Goal: Book appointment/travel/reservation

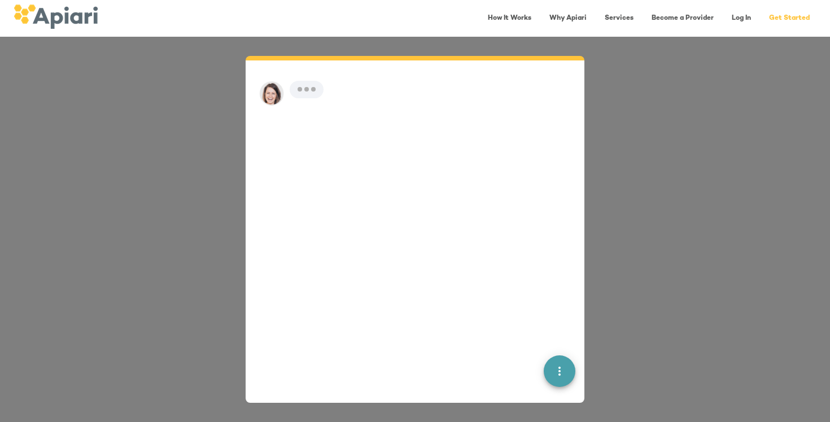
scroll to position [16, 0]
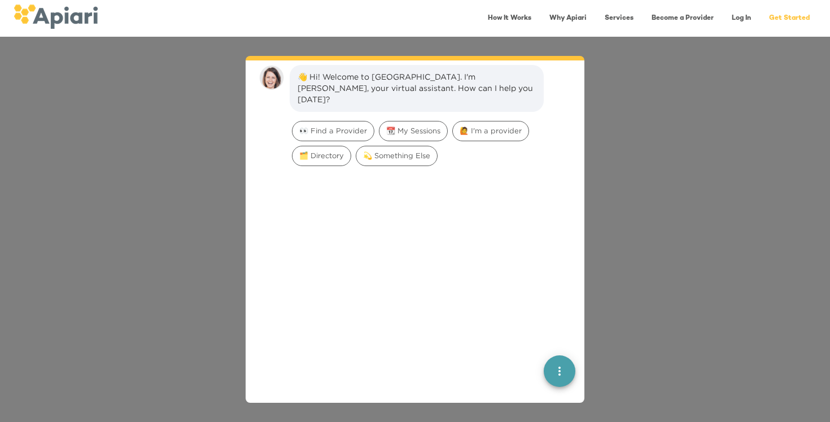
click at [599, 181] on div "👋 Hi! Welcome to Apiari. I'm Amy, your virtual assistant. How can I help you to…" at bounding box center [415, 229] width 830 height 385
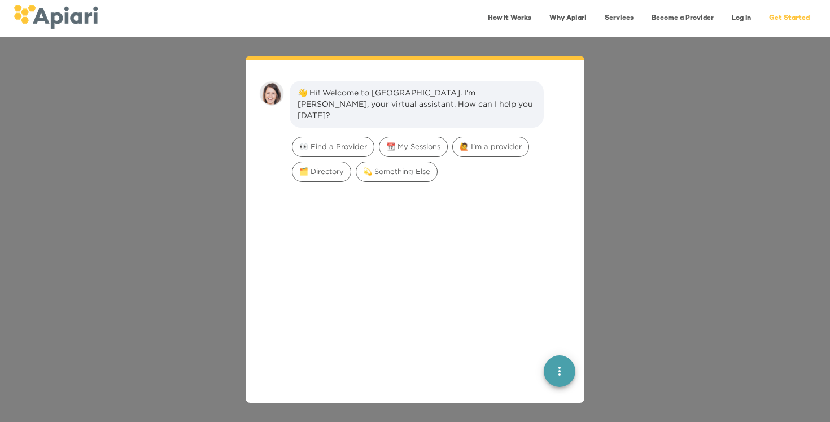
scroll to position [16, 0]
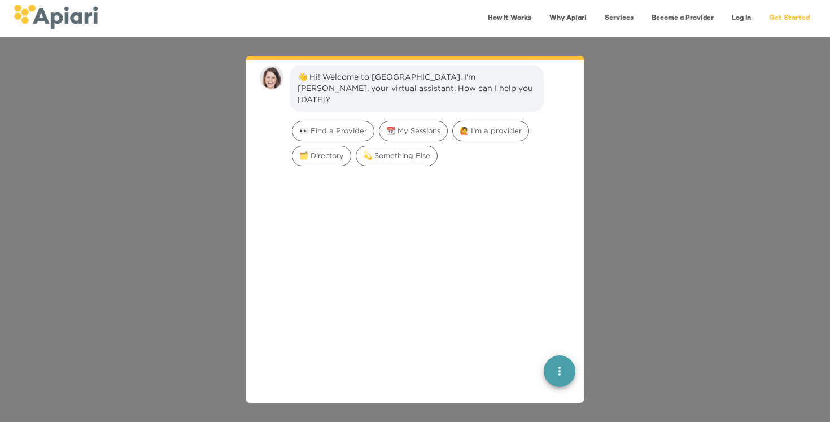
click at [550, 365] on span "quick menu" at bounding box center [560, 371] width 32 height 14
click at [480, 299] on div at bounding box center [415, 327] width 321 height 315
click at [518, 325] on div "Back to main menu" at bounding box center [498, 330] width 88 height 23
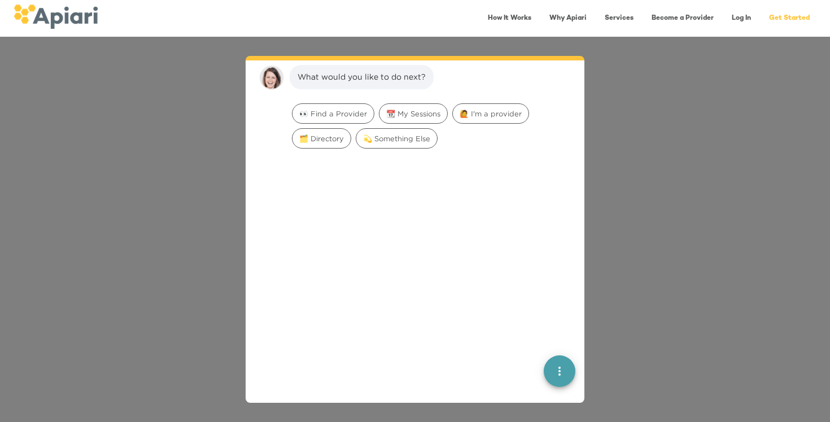
click at [593, 156] on div "What would you like to do next? 👀 Find a Provider 📆 My Sessions 🙋 I'm a provide…" at bounding box center [415, 229] width 830 height 385
click at [606, 15] on link "Services" at bounding box center [619, 18] width 42 height 23
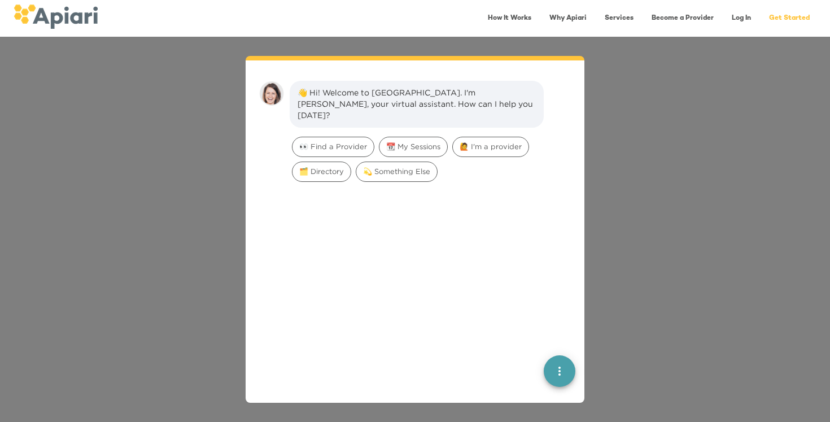
scroll to position [16, 0]
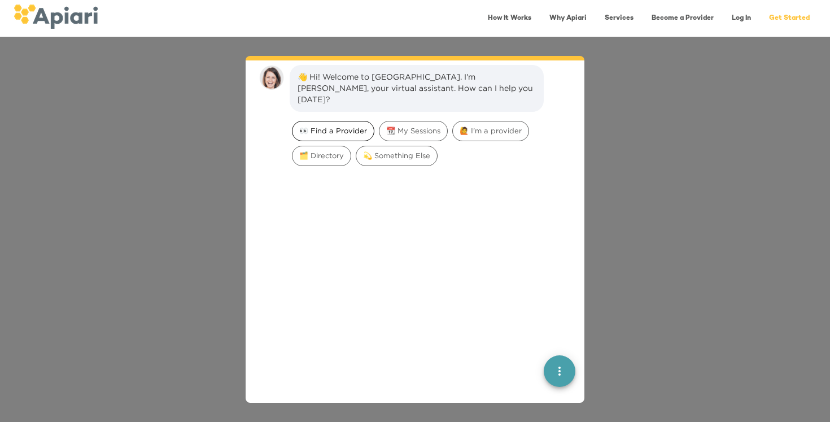
click at [330, 128] on div "👀 Find a Provider" at bounding box center [333, 131] width 82 height 20
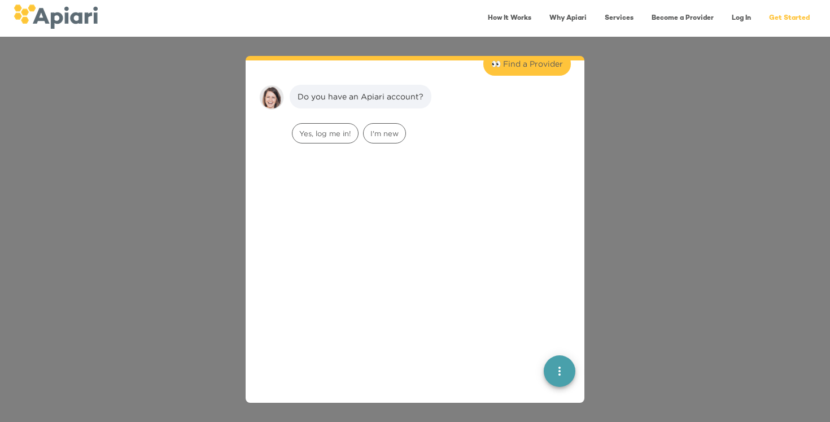
scroll to position [79, 0]
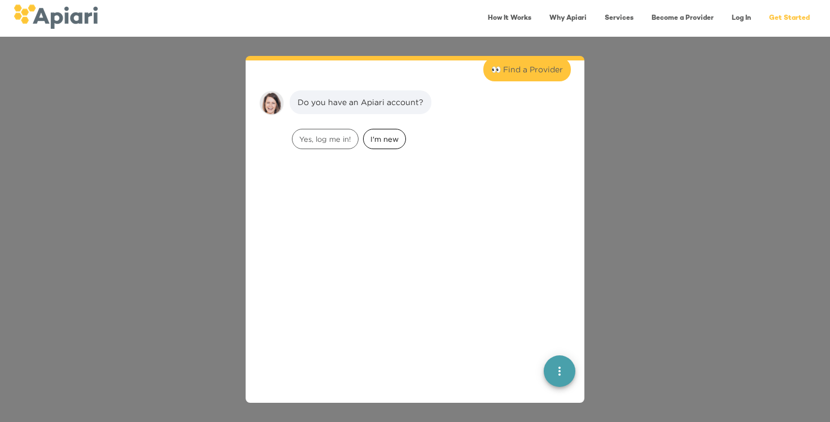
click at [386, 134] on span "I'm new" at bounding box center [385, 139] width 42 height 11
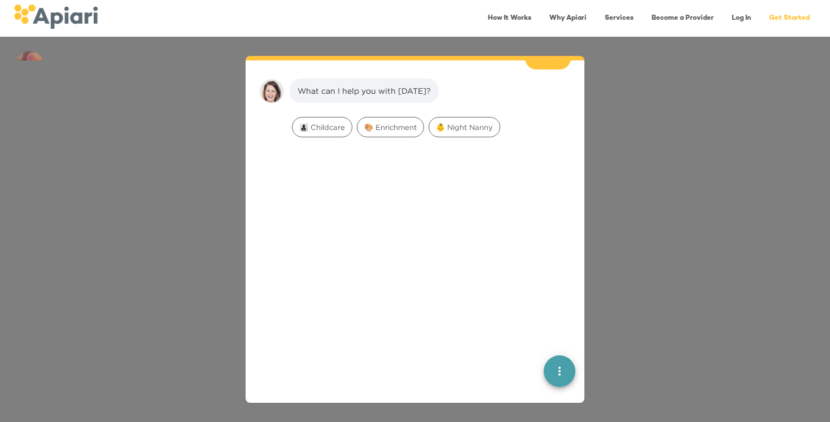
scroll to position [164, 0]
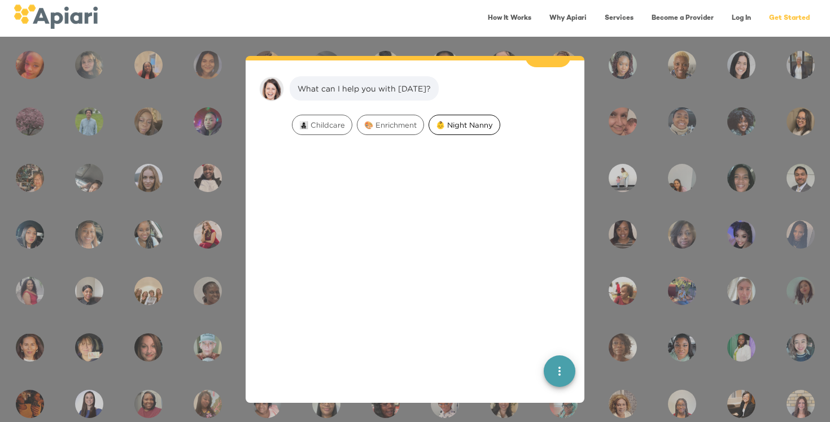
click at [472, 120] on span "👶 Night Nanny" at bounding box center [464, 125] width 71 height 11
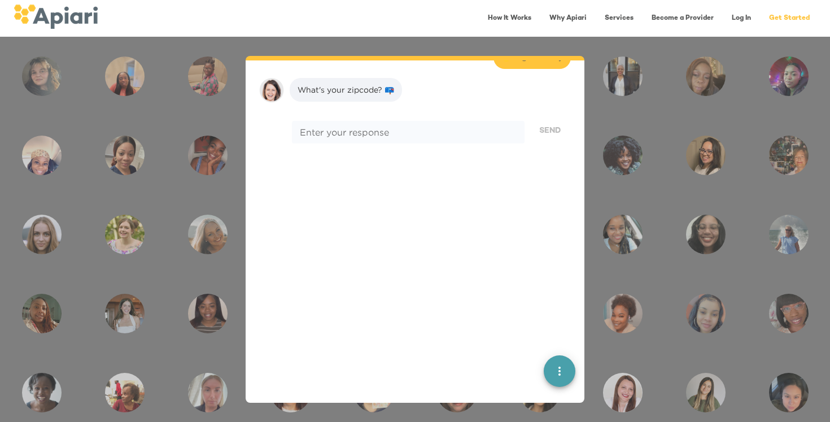
scroll to position [236, 0]
click at [457, 125] on textarea at bounding box center [408, 130] width 217 height 11
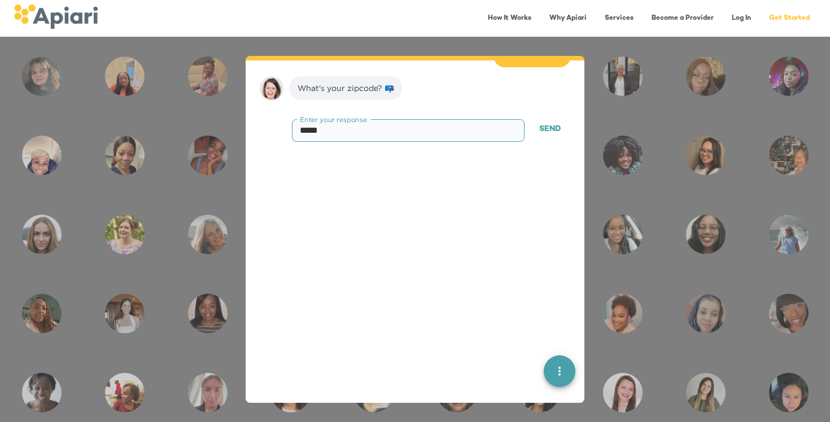
type textarea "*****"
click at [554, 122] on span "Send" at bounding box center [549, 129] width 21 height 14
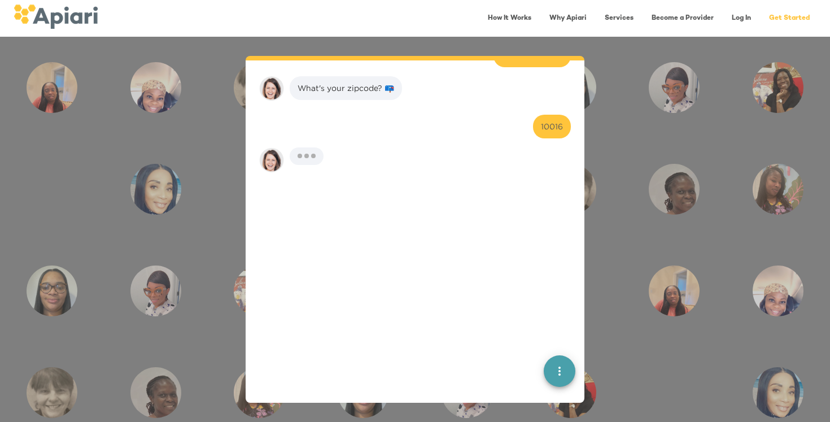
scroll to position [307, 0]
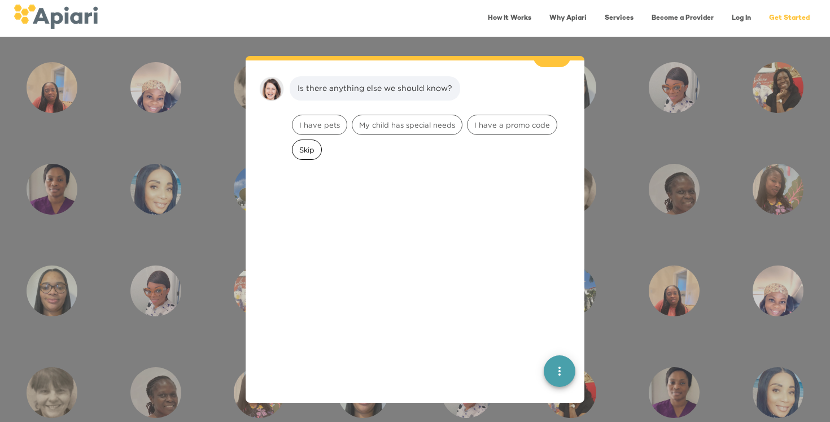
click at [305, 145] on span "Skip" at bounding box center [306, 150] width 29 height 11
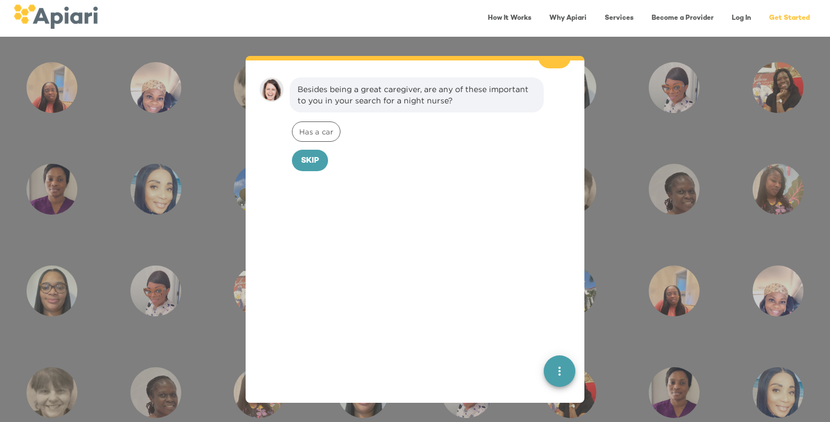
scroll to position [378, 0]
click at [317, 154] on span "Skip" at bounding box center [310, 161] width 18 height 14
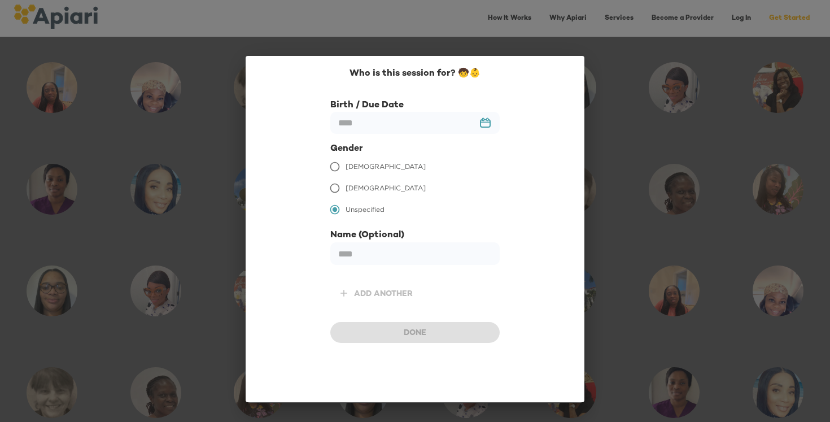
scroll to position [456, 0]
click at [382, 120] on input "text" at bounding box center [414, 123] width 169 height 22
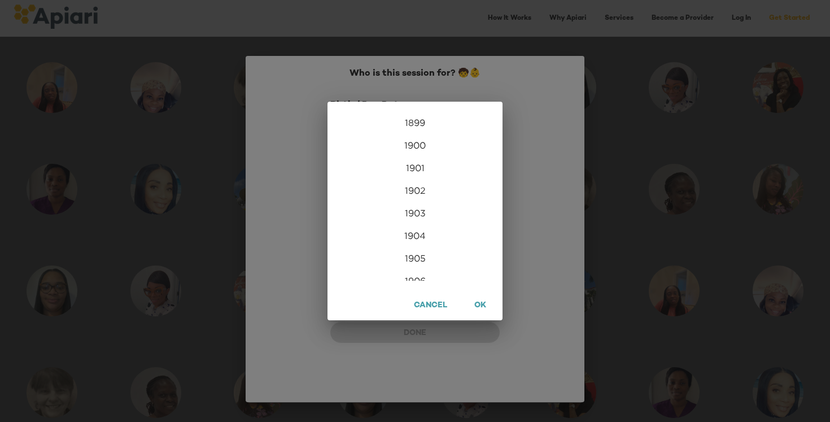
scroll to position [2732, 0]
click at [414, 263] on div "2026" at bounding box center [414, 269] width 175 height 23
click at [418, 120] on div "Feb" at bounding box center [415, 132] width 58 height 42
type input "**********"
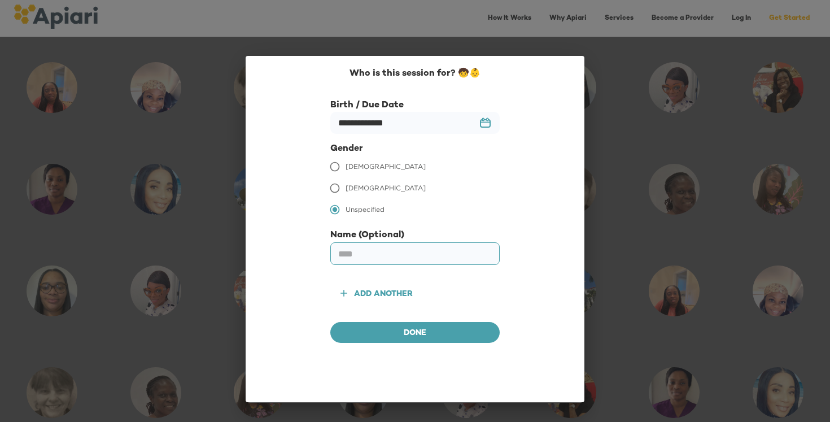
click at [377, 259] on input "text" at bounding box center [414, 253] width 169 height 23
type input "*********"
click at [465, 286] on div "Add another" at bounding box center [414, 284] width 169 height 39
click at [456, 317] on div "Done" at bounding box center [414, 324] width 169 height 40
click at [447, 334] on span "Done" at bounding box center [414, 333] width 151 height 14
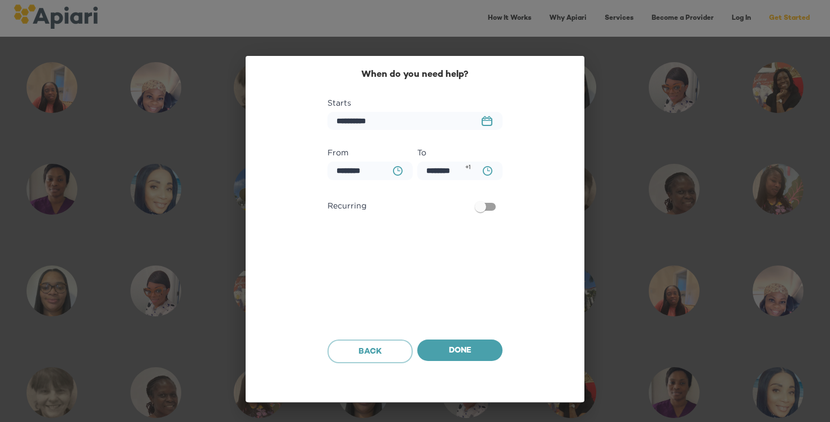
scroll to position [527, 0]
click at [365, 123] on input "**********" at bounding box center [414, 121] width 175 height 19
click at [489, 129] on button "23979DC4-A7E4-489C-88E7-37869341D308 Created with sketchtool." at bounding box center [487, 121] width 24 height 24
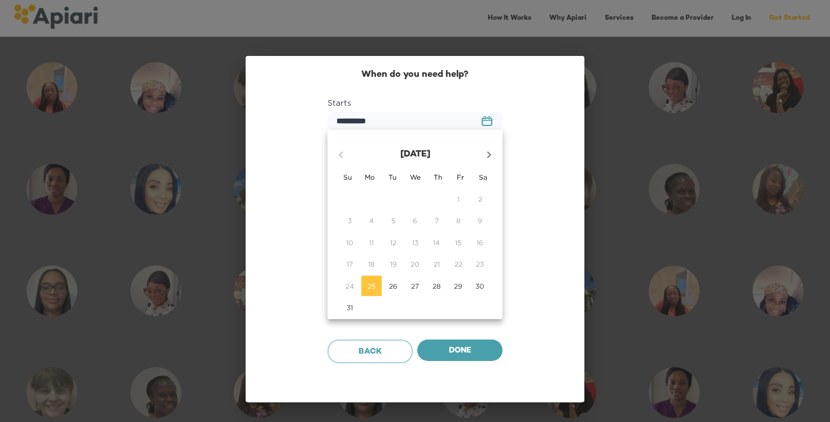
click at [491, 155] on icon "button" at bounding box center [489, 155] width 14 height 14
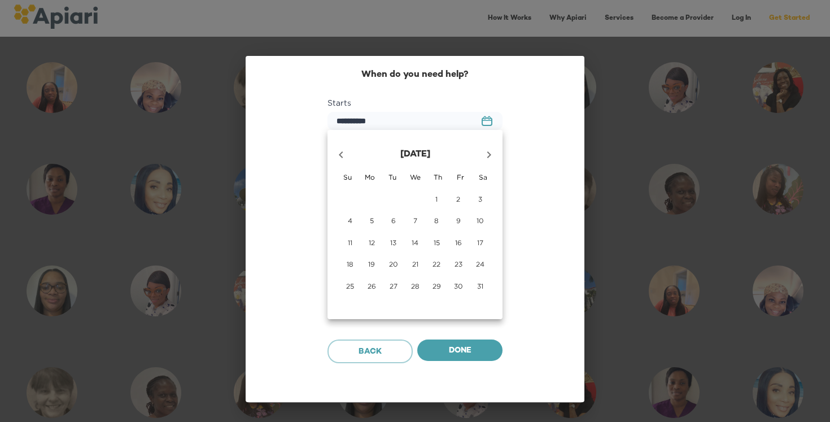
click at [491, 155] on icon "button" at bounding box center [489, 155] width 14 height 14
click at [344, 198] on span "1" at bounding box center [350, 199] width 20 height 10
type input "**********"
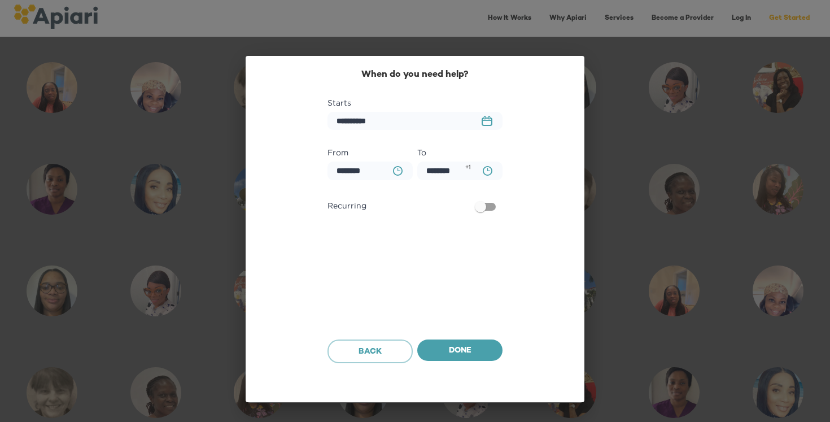
click at [478, 169] on button "BA0D2328-0349-4FFE-B945-982DA367CA30 Created with sketchtool." at bounding box center [487, 170] width 23 height 23
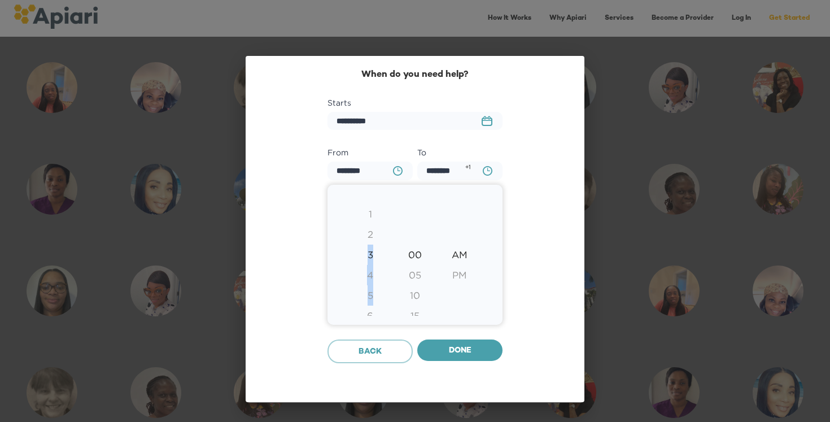
drag, startPoint x: 373, startPoint y: 288, endPoint x: 373, endPoint y: 227, distance: 60.4
click at [373, 227] on div "1 2 3 4 5 6 7 8 9 10 11 12" at bounding box center [370, 326] width 45 height 244
click at [370, 248] on div "3" at bounding box center [370, 254] width 45 height 20
drag, startPoint x: 370, startPoint y: 250, endPoint x: 370, endPoint y: 238, distance: 11.3
click at [370, 238] on div "1 2 3 4 5 6 7 8 9 10 11 12" at bounding box center [370, 326] width 45 height 244
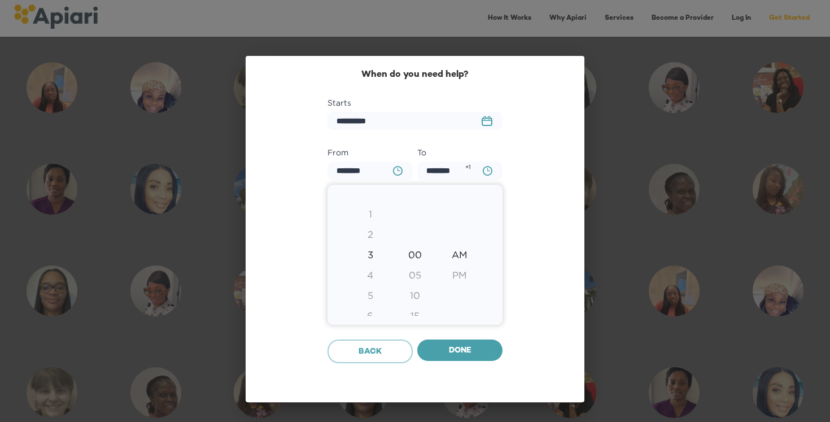
click at [370, 257] on div "3" at bounding box center [370, 254] width 45 height 20
click at [370, 269] on div "4" at bounding box center [370, 275] width 45 height 20
click at [370, 269] on div "5" at bounding box center [370, 275] width 45 height 20
click at [370, 269] on div "1 2 3 4 5 6 7 8 9 10 11 12" at bounding box center [370, 285] width 45 height 244
click at [370, 269] on div "6" at bounding box center [370, 275] width 45 height 20
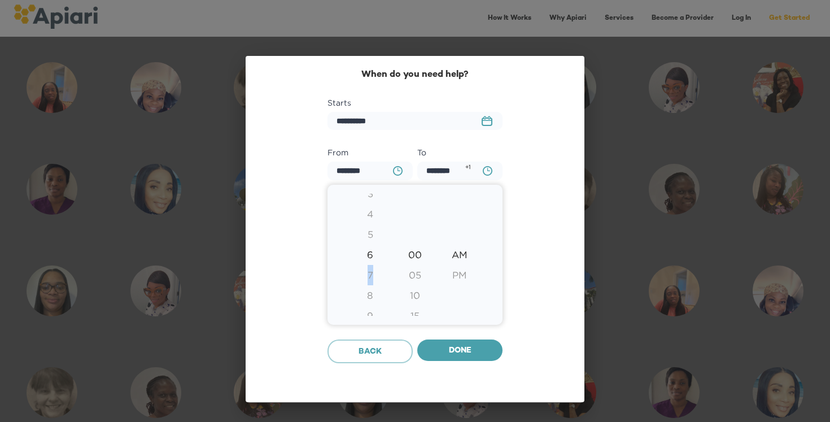
click at [370, 269] on div "7" at bounding box center [370, 275] width 45 height 20
click at [446, 346] on div at bounding box center [415, 211] width 830 height 422
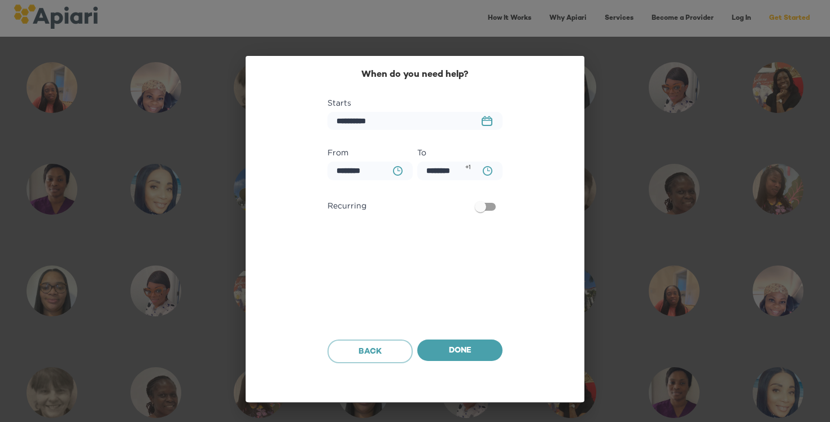
click at [390, 167] on button "BA0D2328-0349-4FFE-B945-982DA367CA30 Created with sketchtool." at bounding box center [397, 170] width 23 height 23
type input "********"
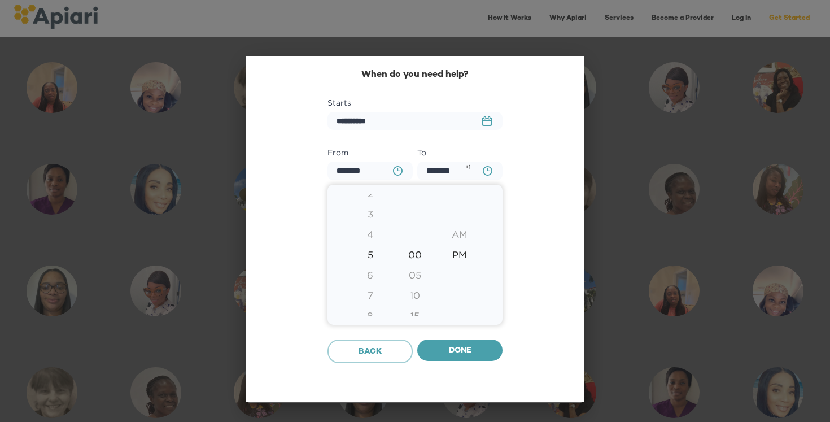
click at [373, 265] on div "6" at bounding box center [370, 275] width 45 height 20
type input "********"
click at [373, 265] on div "7" at bounding box center [370, 275] width 45 height 20
type input "********"
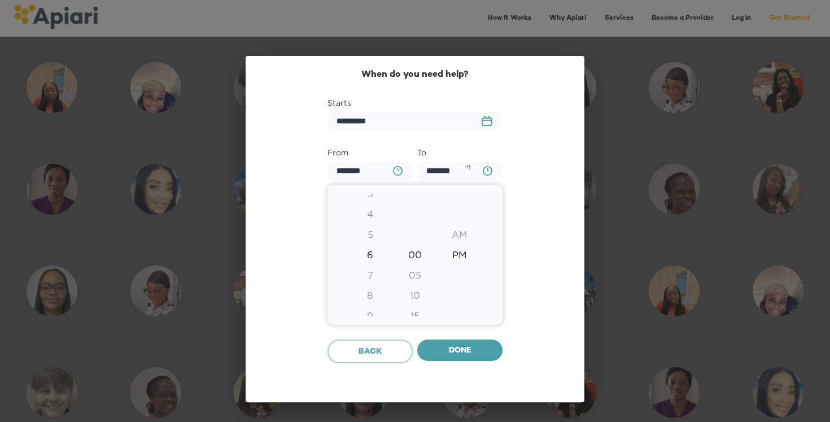
type input "********"
click at [373, 265] on div "7" at bounding box center [370, 254] width 45 height 20
click at [371, 270] on div "8" at bounding box center [370, 275] width 45 height 20
type input "********"
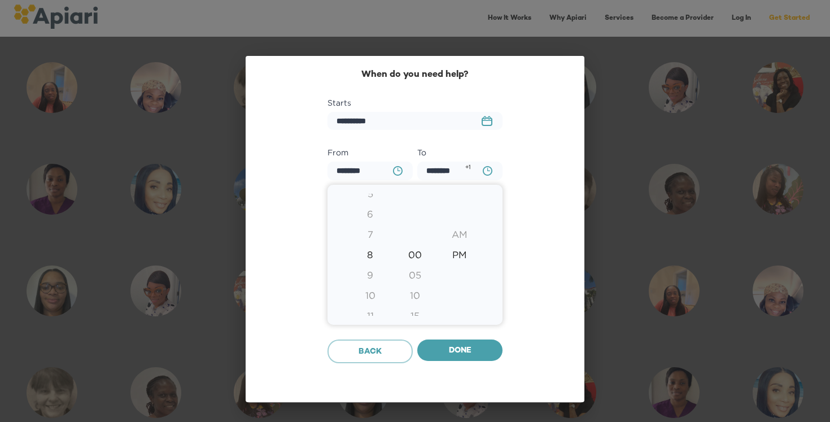
click at [436, 349] on div at bounding box center [415, 211] width 830 height 422
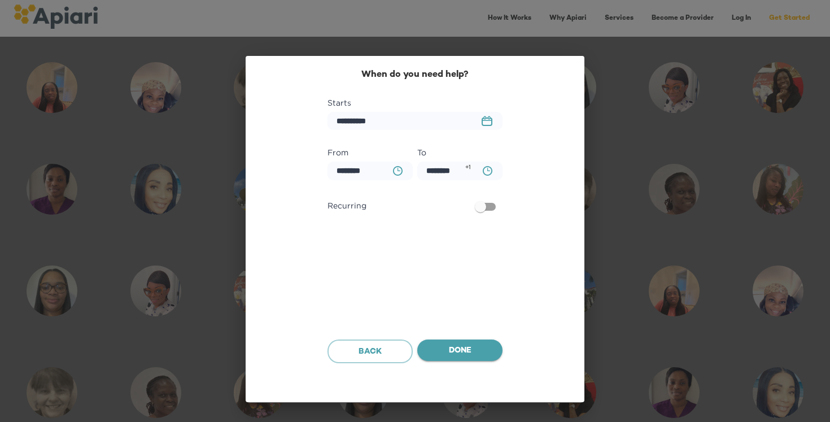
click at [440, 349] on span "Done" at bounding box center [459, 351] width 67 height 14
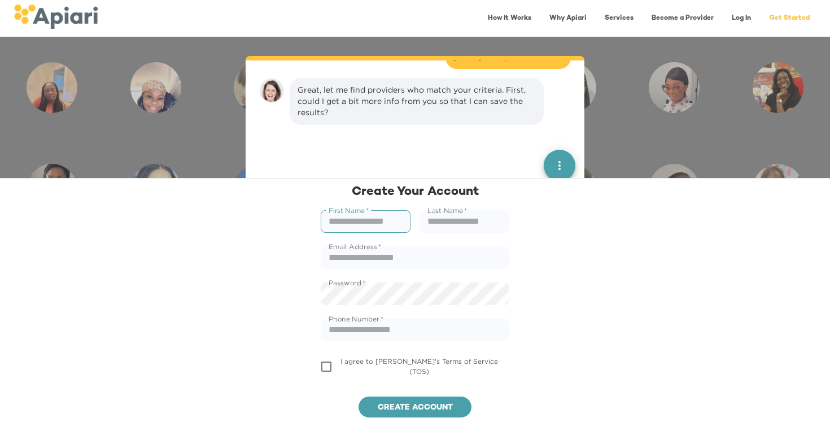
scroll to position [598, 0]
type input "*********"
type input "*****"
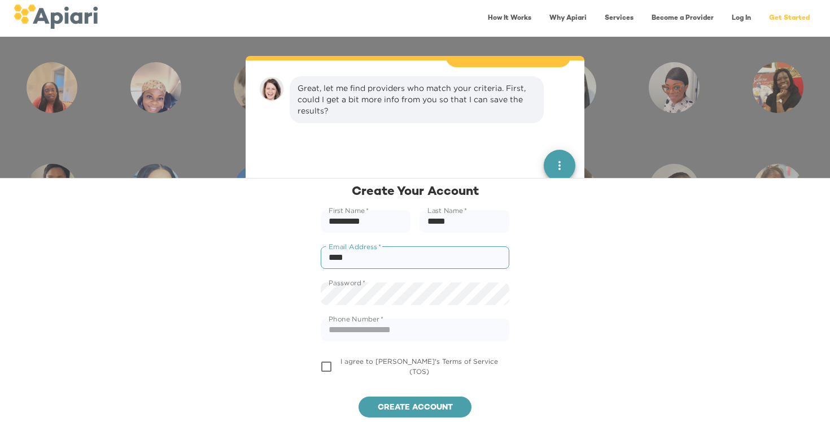
type input "*****"
